Goal: Information Seeking & Learning: Learn about a topic

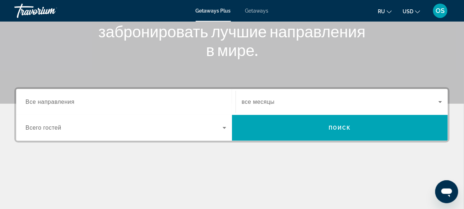
scroll to position [115, 0]
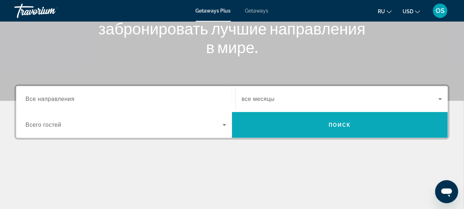
click at [337, 125] on span "Поиск" at bounding box center [339, 125] width 23 height 6
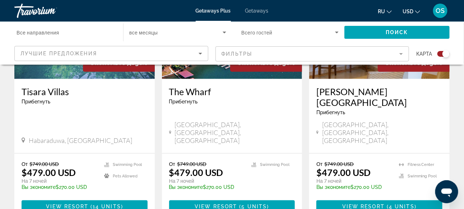
scroll to position [1183, 0]
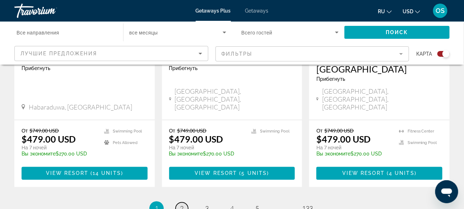
click at [182, 205] on span "2" at bounding box center [182, 209] width 4 height 8
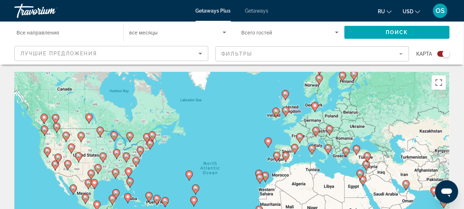
click at [254, 154] on div "To activate drag with keyboard, press Alt + Enter. Once in keyboard drag state,…" at bounding box center [231, 179] width 435 height 215
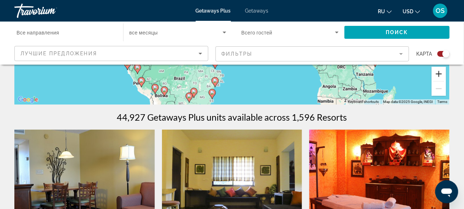
click at [436, 74] on button "Zoom in" at bounding box center [438, 74] width 14 height 14
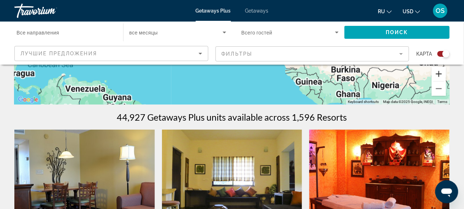
click at [436, 74] on button "Zoom in" at bounding box center [438, 74] width 14 height 14
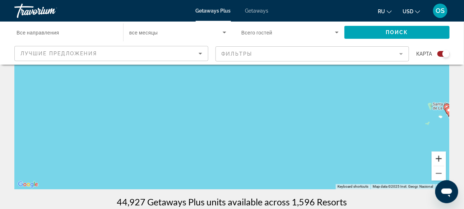
scroll to position [101, 0]
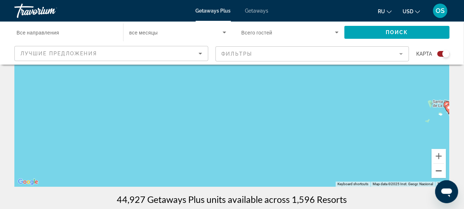
click at [435, 171] on button "Zoom out" at bounding box center [438, 171] width 14 height 14
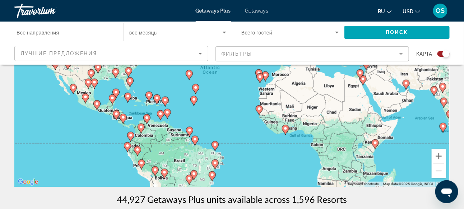
scroll to position [0, 0]
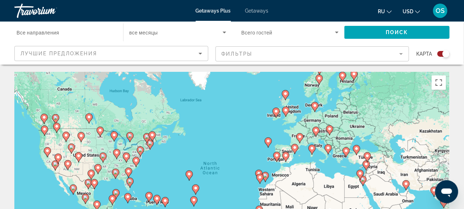
click at [127, 199] on icon "Main content" at bounding box center [128, 197] width 6 height 9
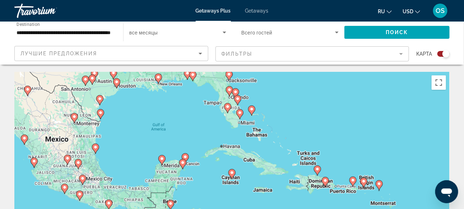
click at [230, 172] on image "Main content" at bounding box center [232, 173] width 4 height 4
type input "**********"
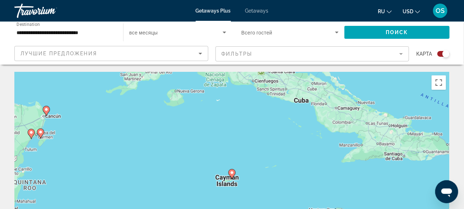
click at [234, 174] on image "Main content" at bounding box center [232, 173] width 4 height 4
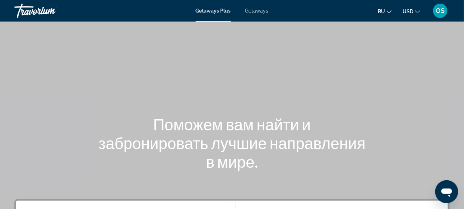
click at [253, 10] on span "Getaways" at bounding box center [256, 11] width 23 height 6
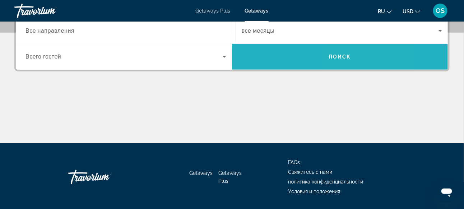
click at [365, 57] on span "Search widget" at bounding box center [340, 56] width 216 height 17
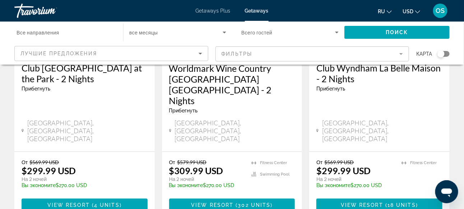
scroll to position [982, 0]
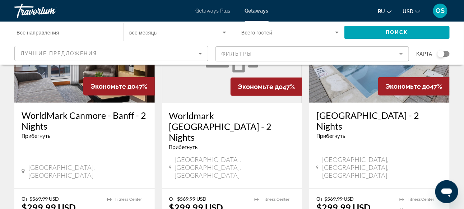
scroll to position [971, 0]
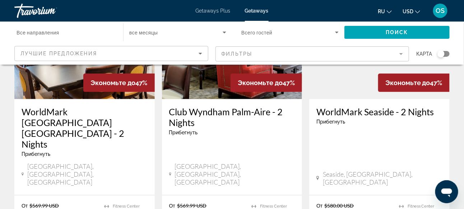
scroll to position [943, 0]
